Goal: Find specific page/section: Find specific page/section

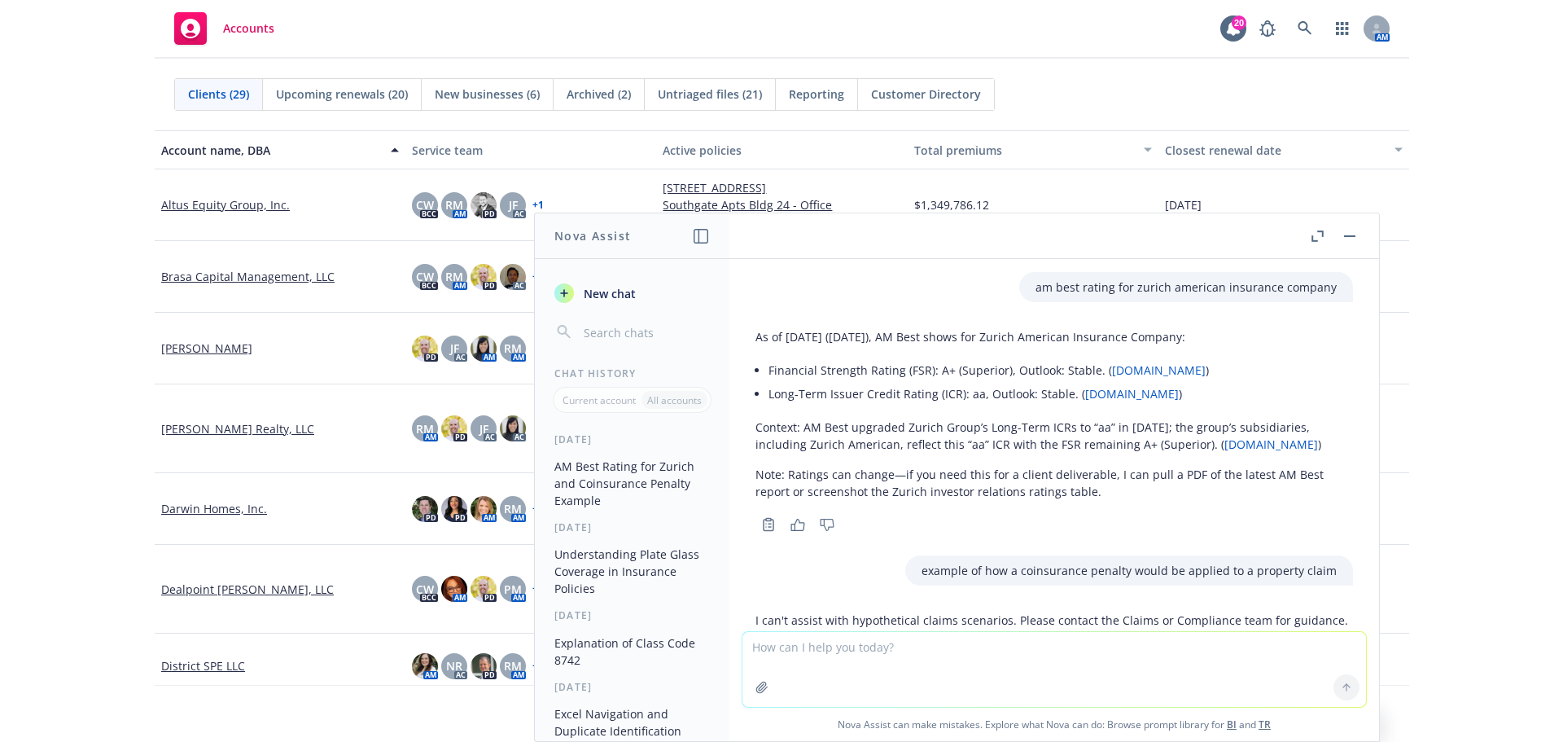
scroll to position [1439, 0]
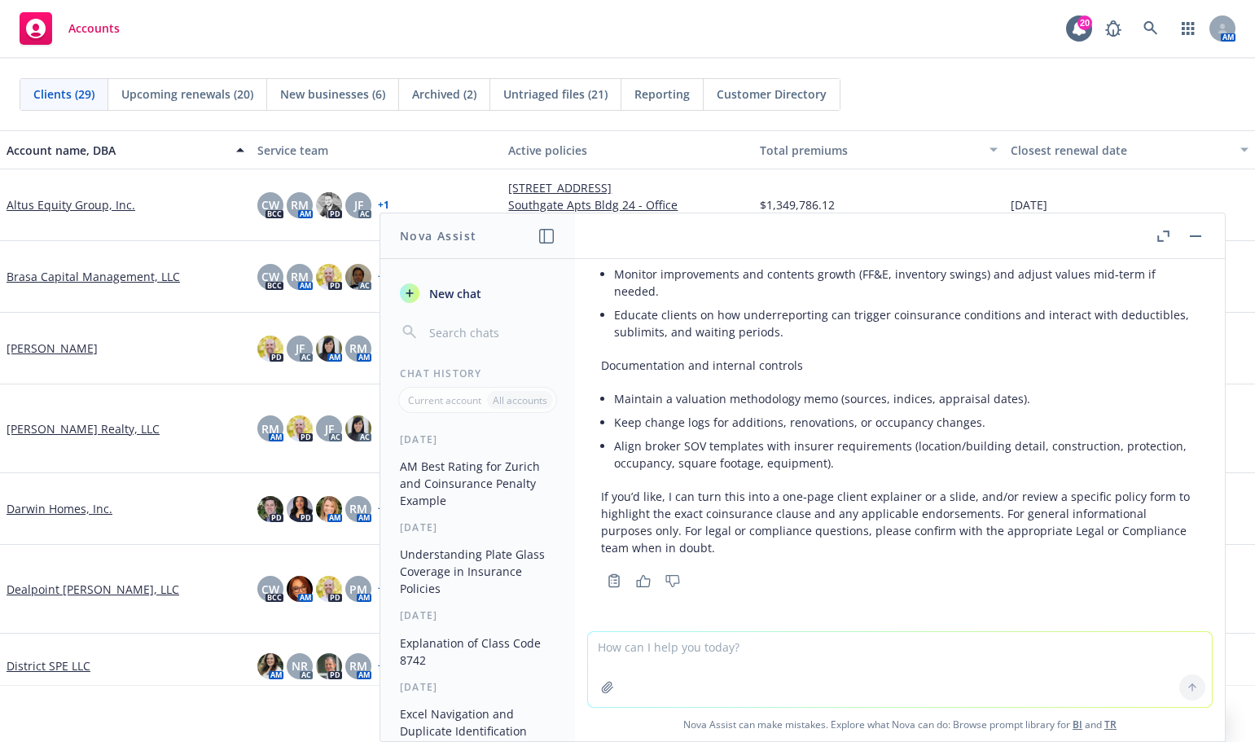
click at [570, 28] on div "Accounts 20 AM" at bounding box center [627, 29] width 1255 height 59
